Goal: Information Seeking & Learning: Learn about a topic

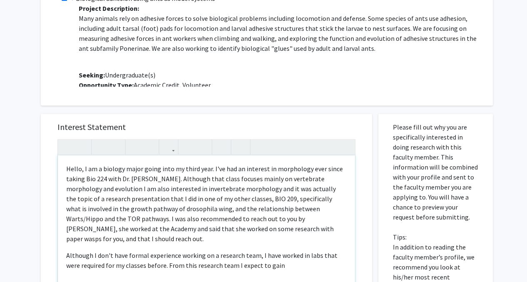
scroll to position [40, 0]
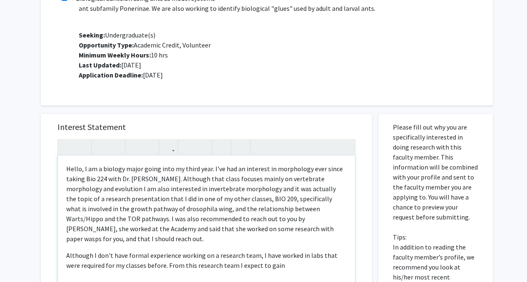
click at [192, 202] on p "Hello, I am a biology major going into my third year. I've had an interest in m…" at bounding box center [206, 204] width 281 height 80
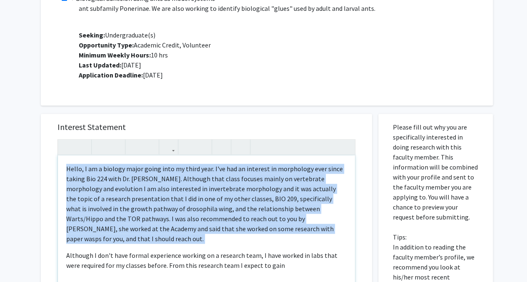
click at [192, 202] on p "Hello, I am a biology major going into my third year. I've had an interest in m…" at bounding box center [206, 204] width 281 height 80
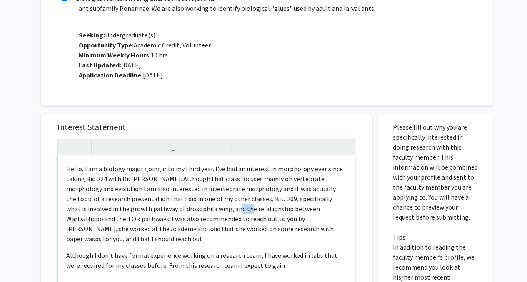
click at [192, 202] on p "Hello, I am a biology major going into my third year. I've had an interest in m…" at bounding box center [206, 204] width 281 height 80
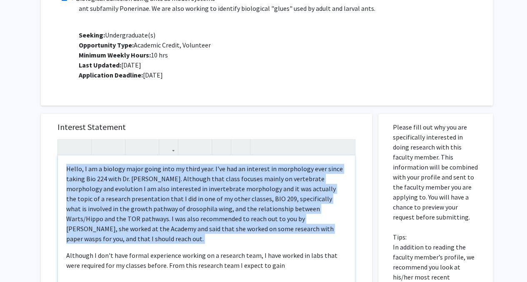
click at [192, 202] on p "Hello, I am a biology major going into my third year. I've had an interest in m…" at bounding box center [206, 204] width 281 height 80
drag, startPoint x: 268, startPoint y: 251, endPoint x: 0, endPoint y: 161, distance: 282.4
click at [0, 161] on div "All Requests Request for [PERSON_NAME] Request for [PERSON_NAME] Departments: B…" at bounding box center [263, 15] width 527 height 972
copy div "Hello, I am a biology major going into my third year. I've had an interest in m…"
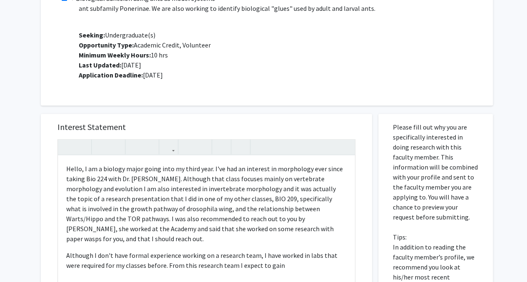
click at [399, 26] on p "Project Description: Many animals rely on adhesive forces to solve biological p…" at bounding box center [282, 21] width 406 height 117
